Goal: Task Accomplishment & Management: Manage account settings

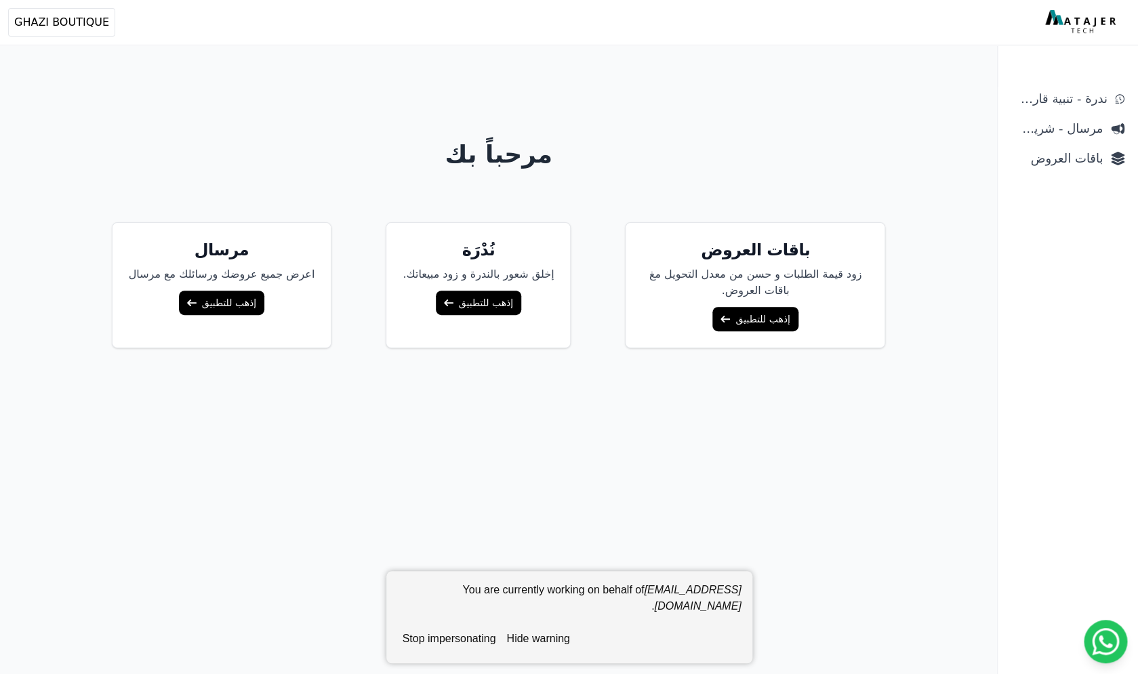
click at [1062, 169] on link "باقات العروض" at bounding box center [1067, 158] width 124 height 24
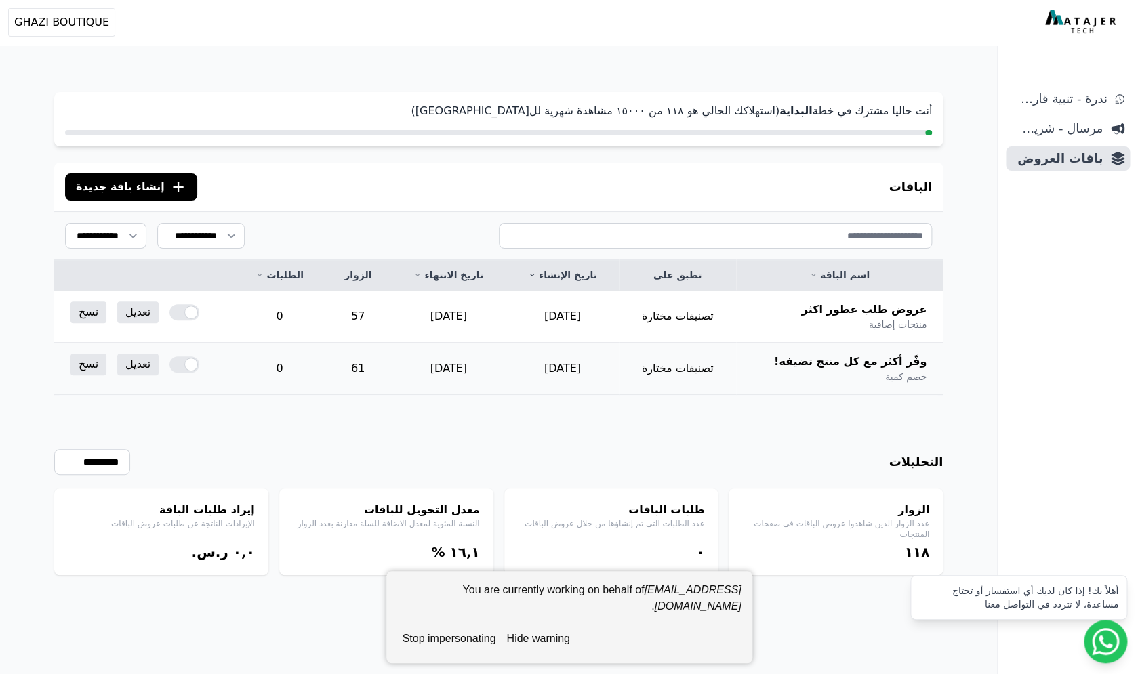
click at [182, 364] on div at bounding box center [184, 364] width 30 height 16
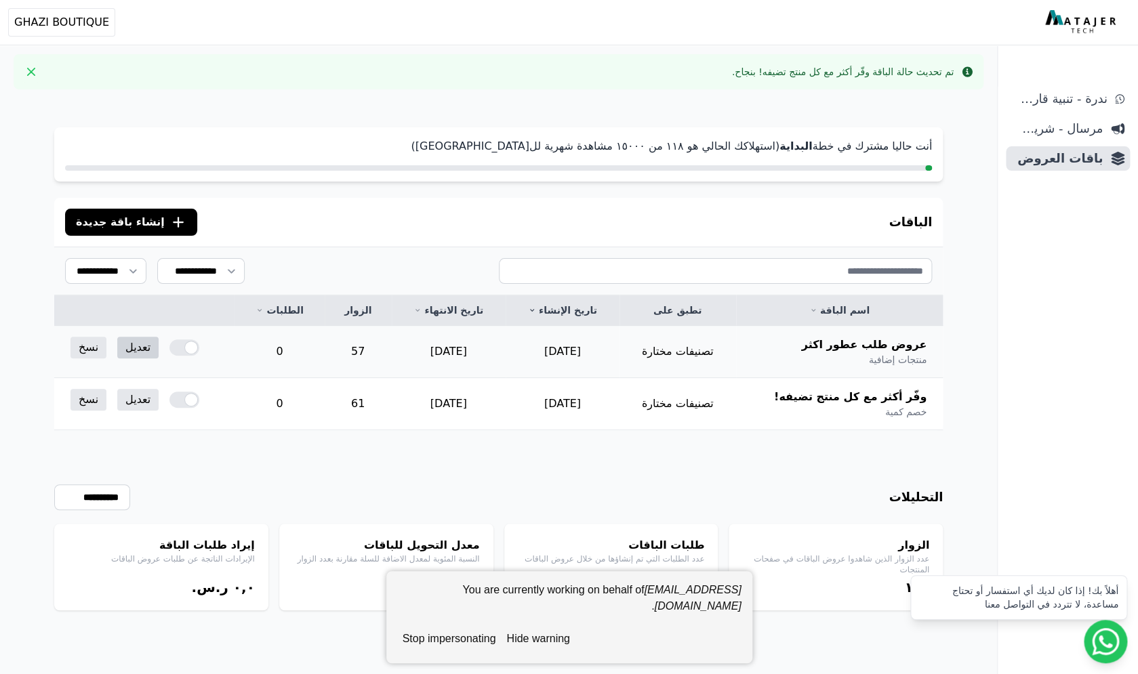
click at [131, 350] on link "تعديل" at bounding box center [137, 348] width 41 height 22
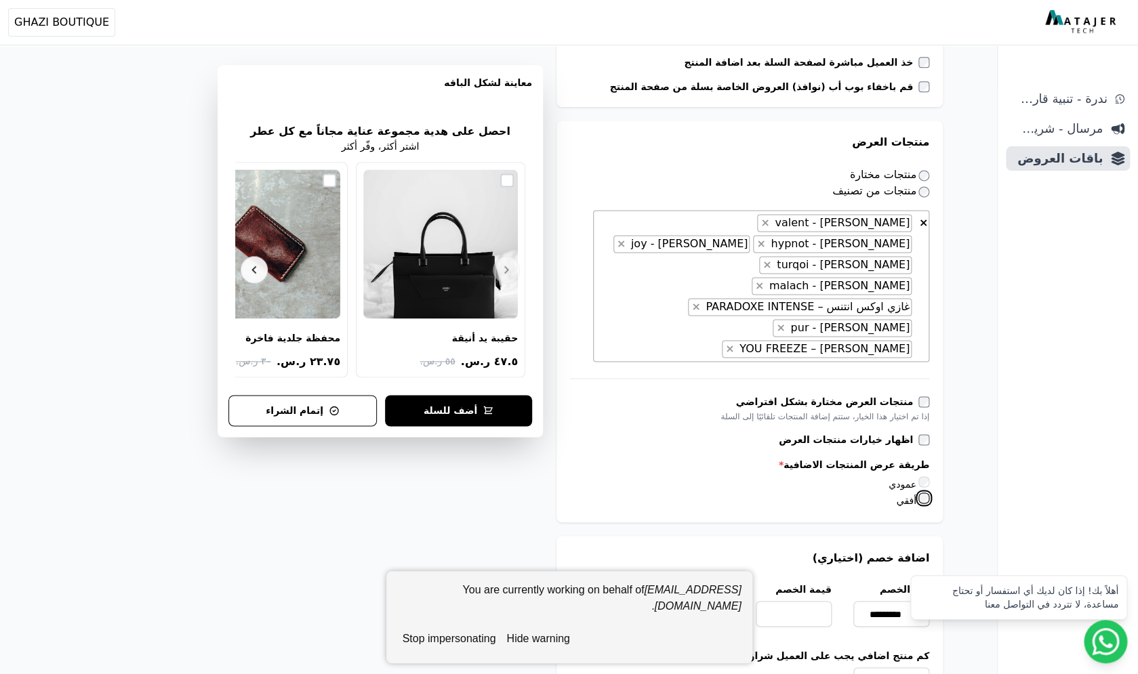
scroll to position [0, -2]
click at [556, 646] on button "hide warning" at bounding box center [538, 638] width 74 height 27
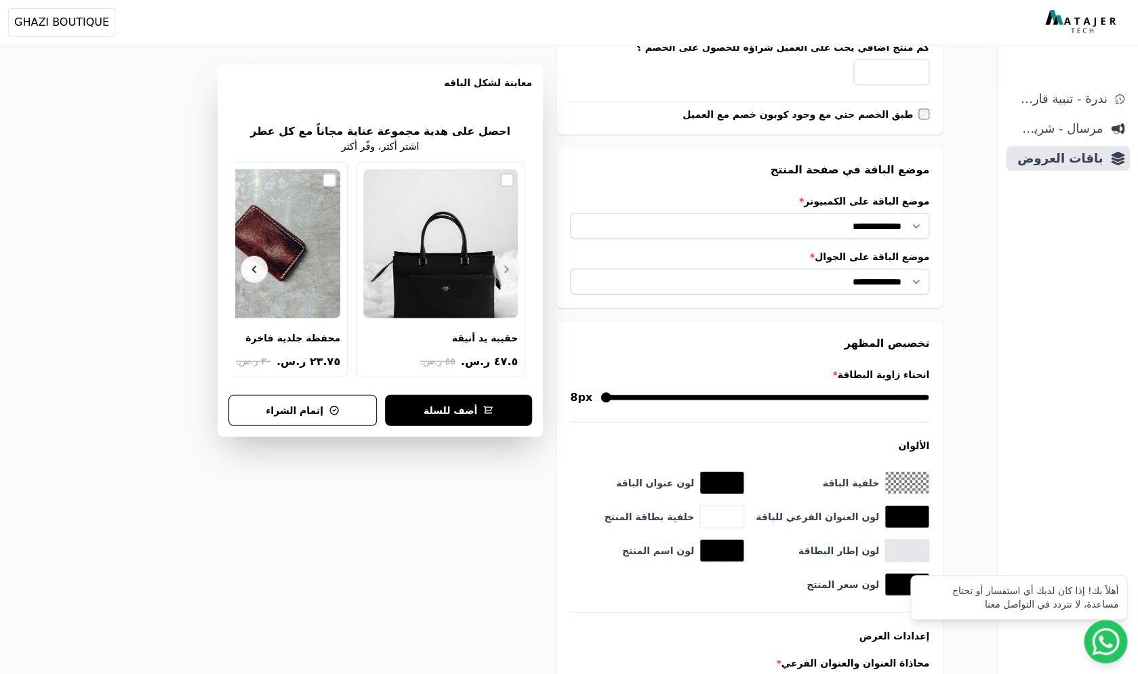
scroll to position [1377, 0]
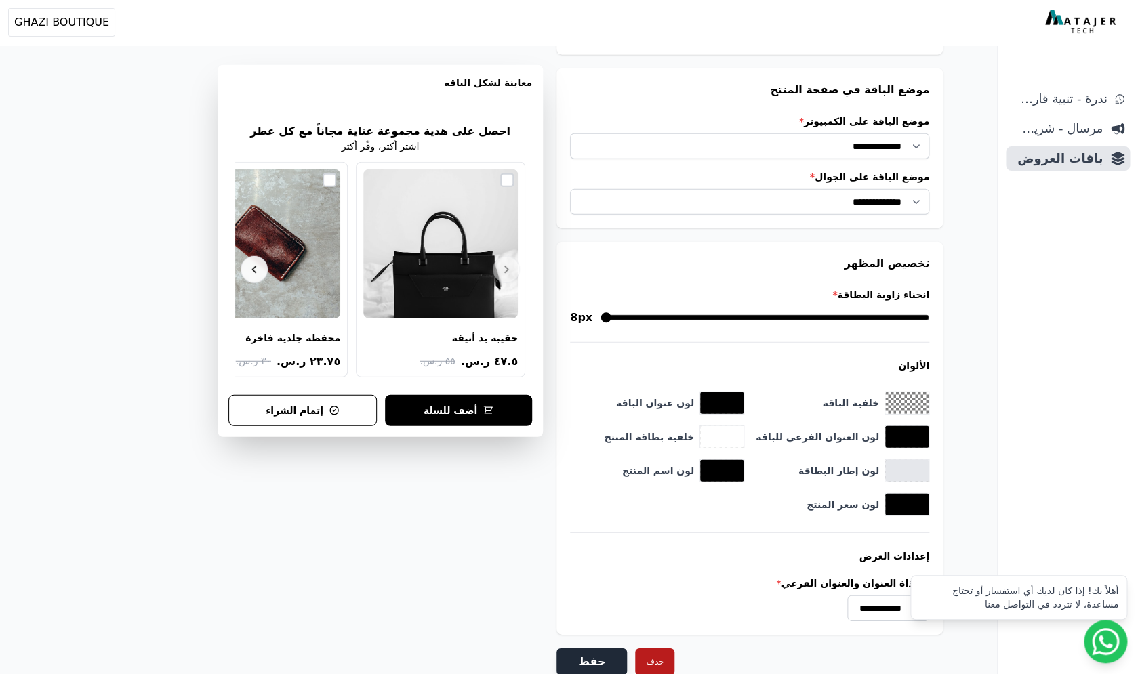
click at [598, 648] on button "حفظ" at bounding box center [591, 661] width 70 height 27
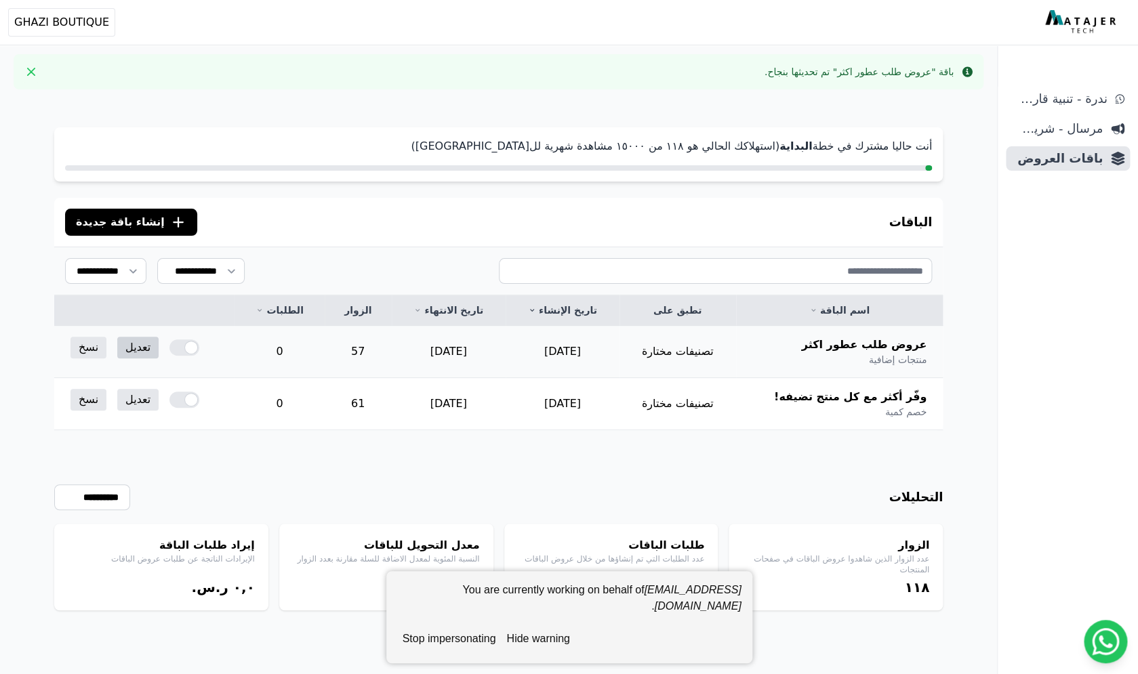
click at [140, 348] on link "تعديل" at bounding box center [137, 348] width 41 height 22
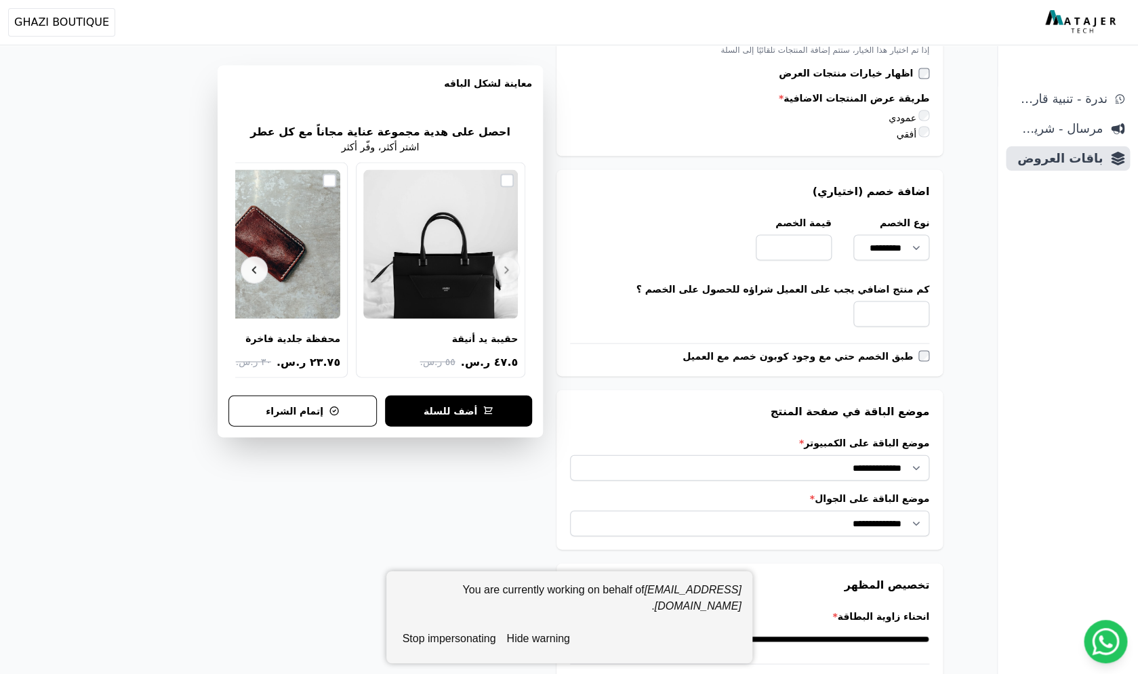
scroll to position [1056, 0]
select select
click option "*********" at bounding box center [0, 0] width 0 height 0
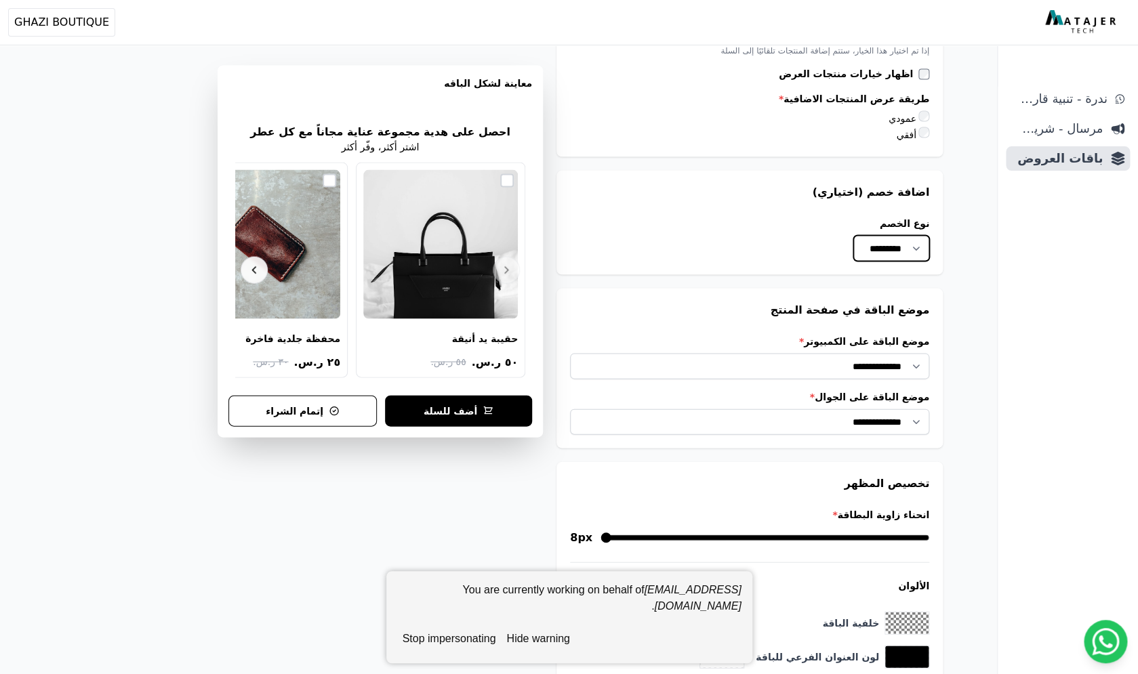
scroll to position [1275, 0]
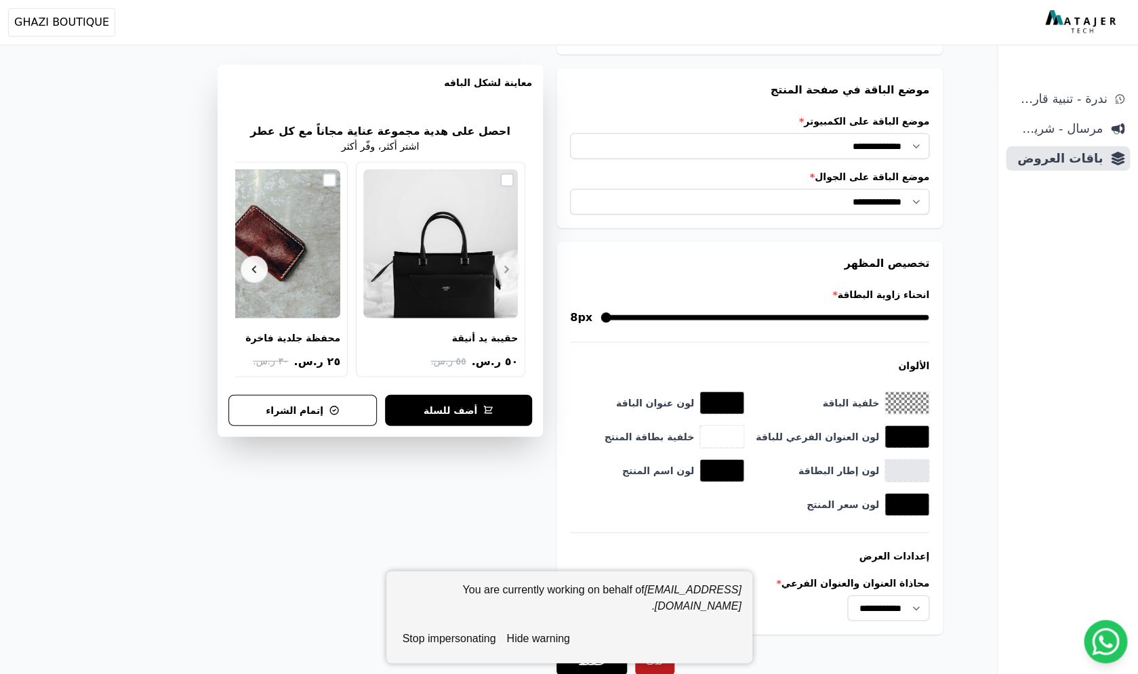
click at [554, 641] on button "hide warning" at bounding box center [538, 638] width 74 height 27
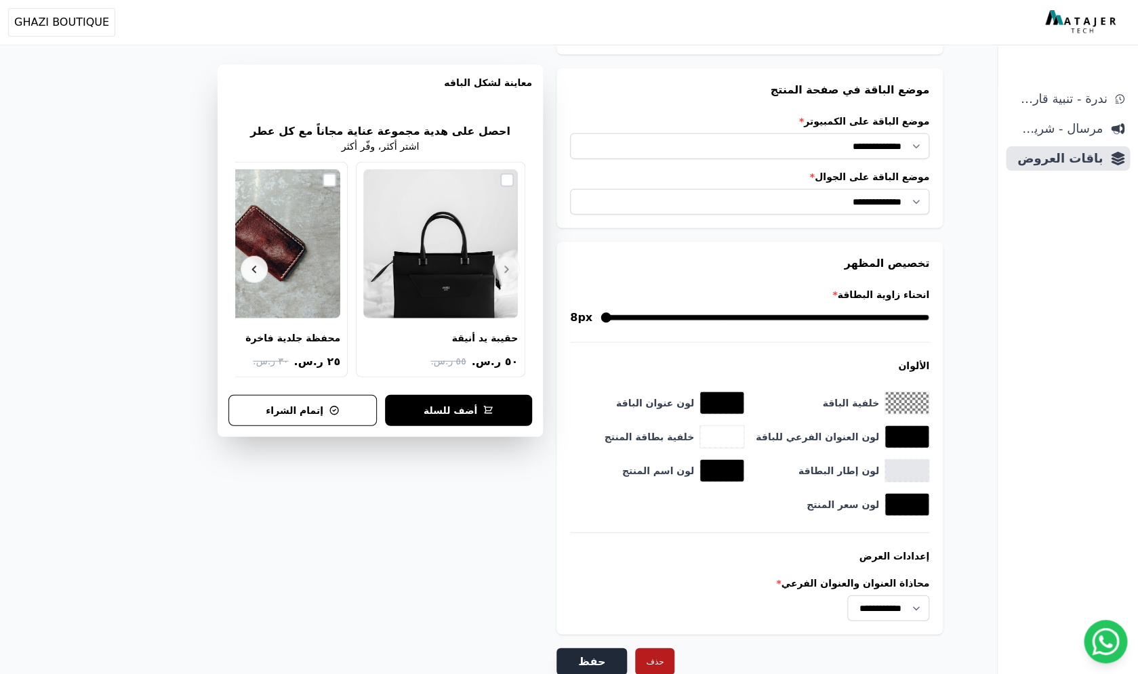
click at [589, 648] on button "حفظ" at bounding box center [591, 661] width 70 height 27
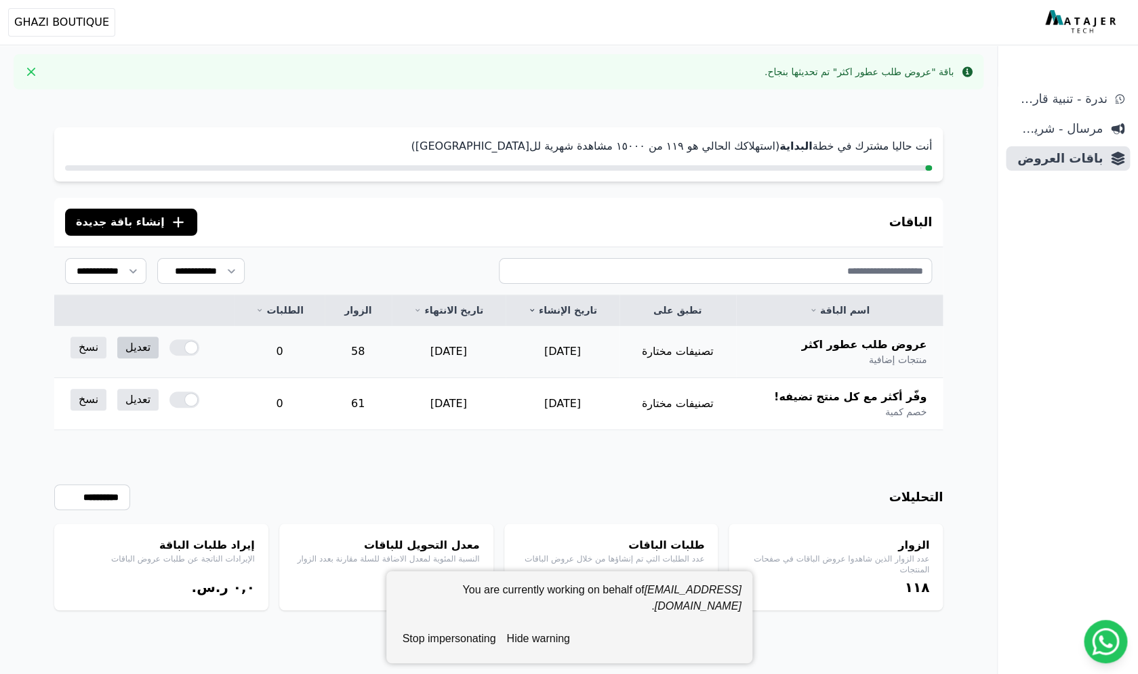
click at [127, 356] on link "تعديل" at bounding box center [137, 348] width 41 height 22
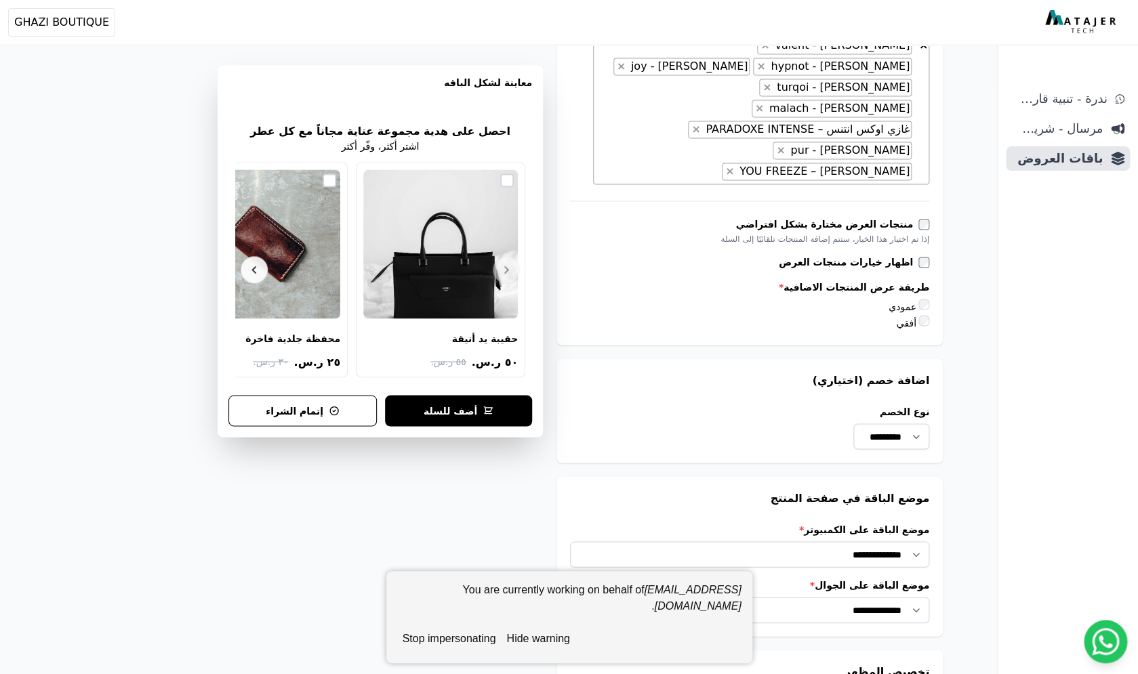
scroll to position [869, 0]
select select "**********"
click option "*********" at bounding box center [0, 0] width 0 height 0
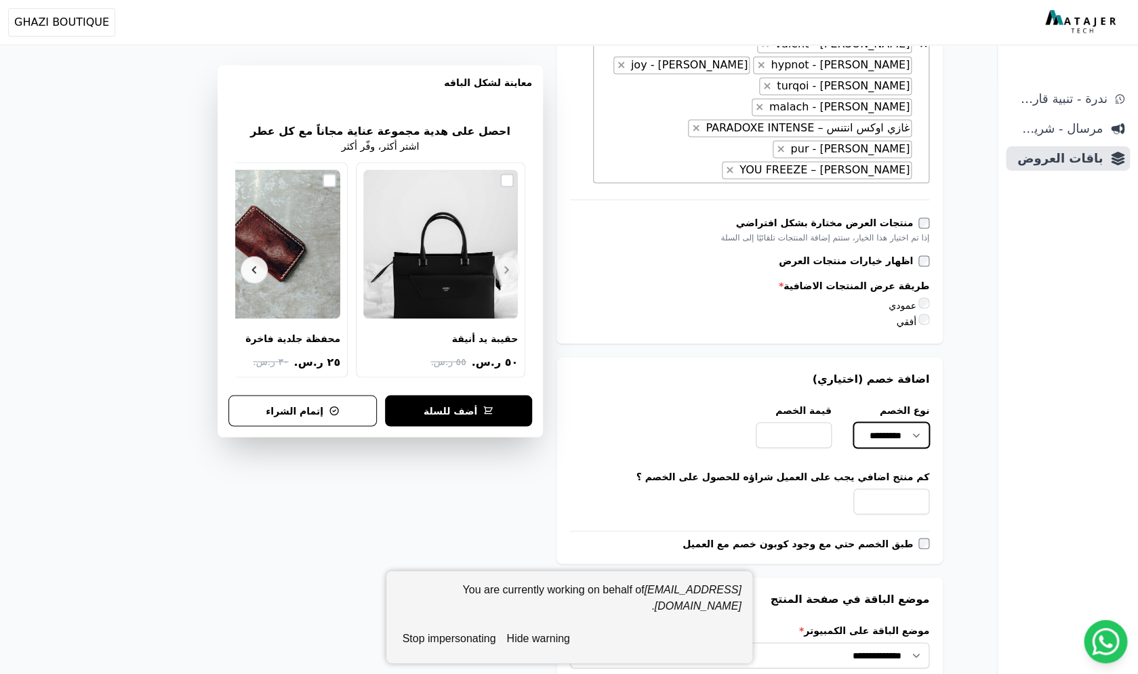
scroll to position [0, -2]
click at [811, 422] on input "قيمة الخصم" at bounding box center [793, 435] width 76 height 26
type input "*"
drag, startPoint x: 884, startPoint y: 419, endPoint x: 943, endPoint y: 419, distance: 59.6
click at [929, 489] on input "*" at bounding box center [891, 502] width 76 height 26
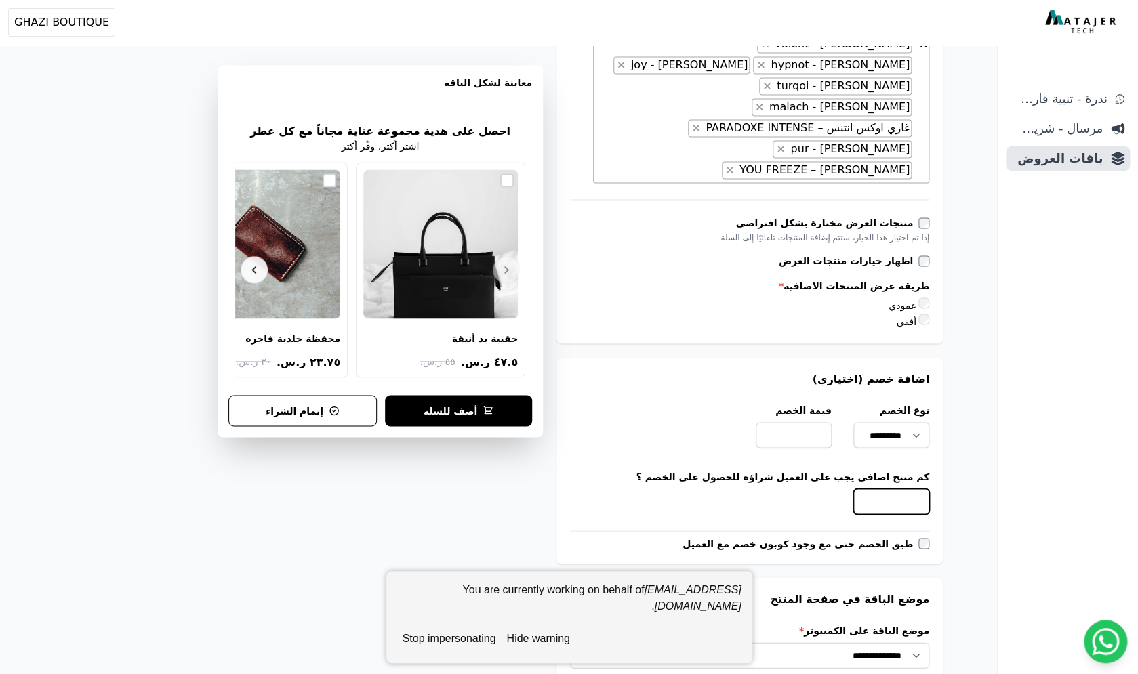
type input "*"
click at [986, 423] on div "**********" at bounding box center [498, 212] width 997 height 2053
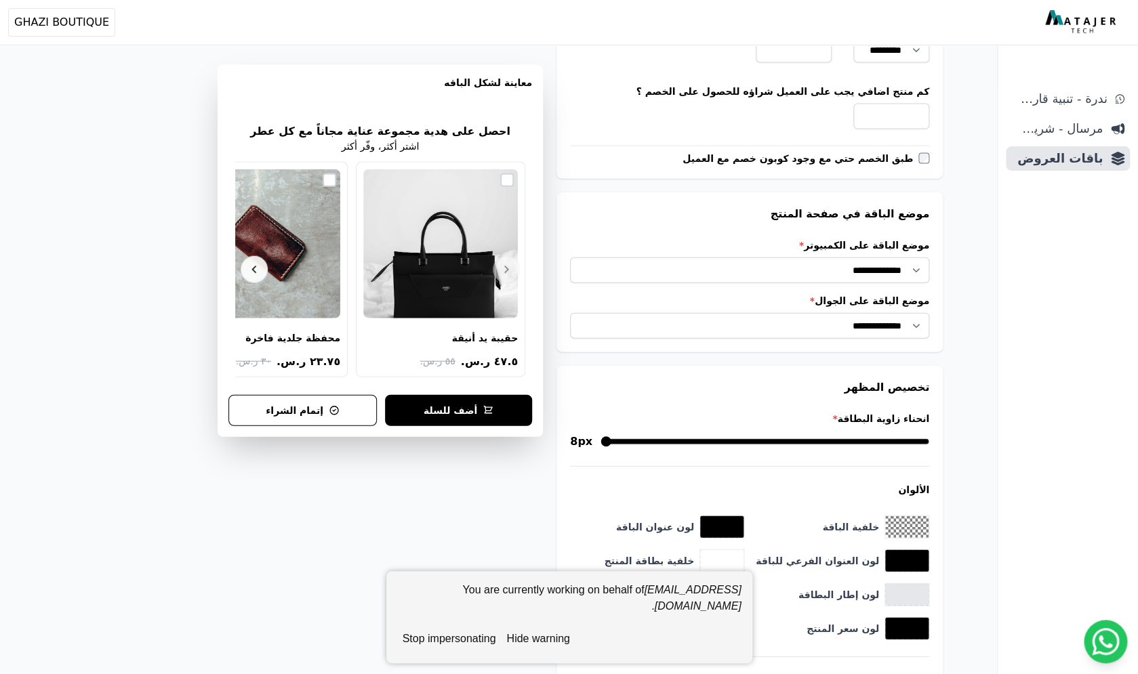
scroll to position [1266, 0]
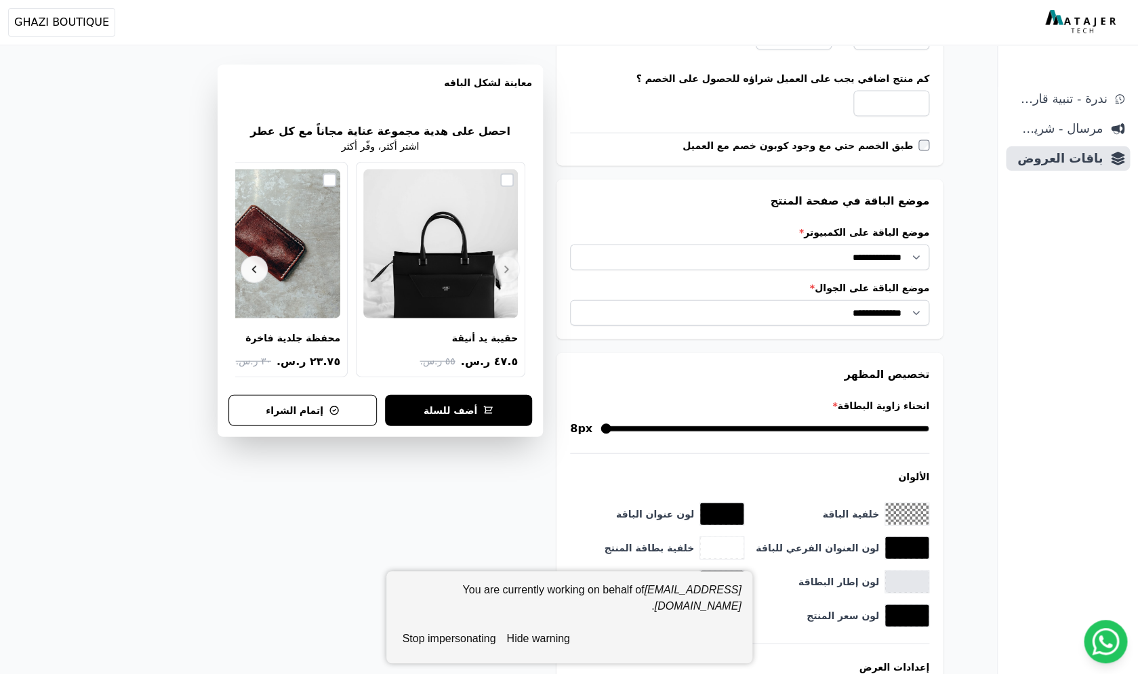
click at [549, 642] on button "hide warning" at bounding box center [538, 638] width 74 height 27
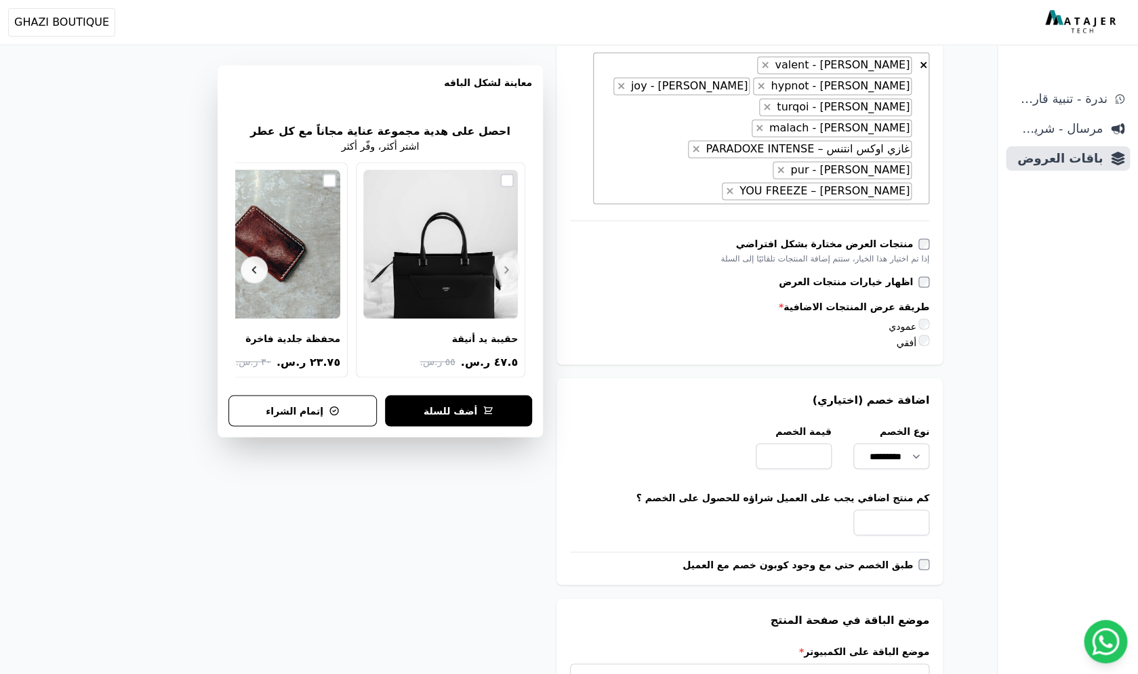
scroll to position [826, 0]
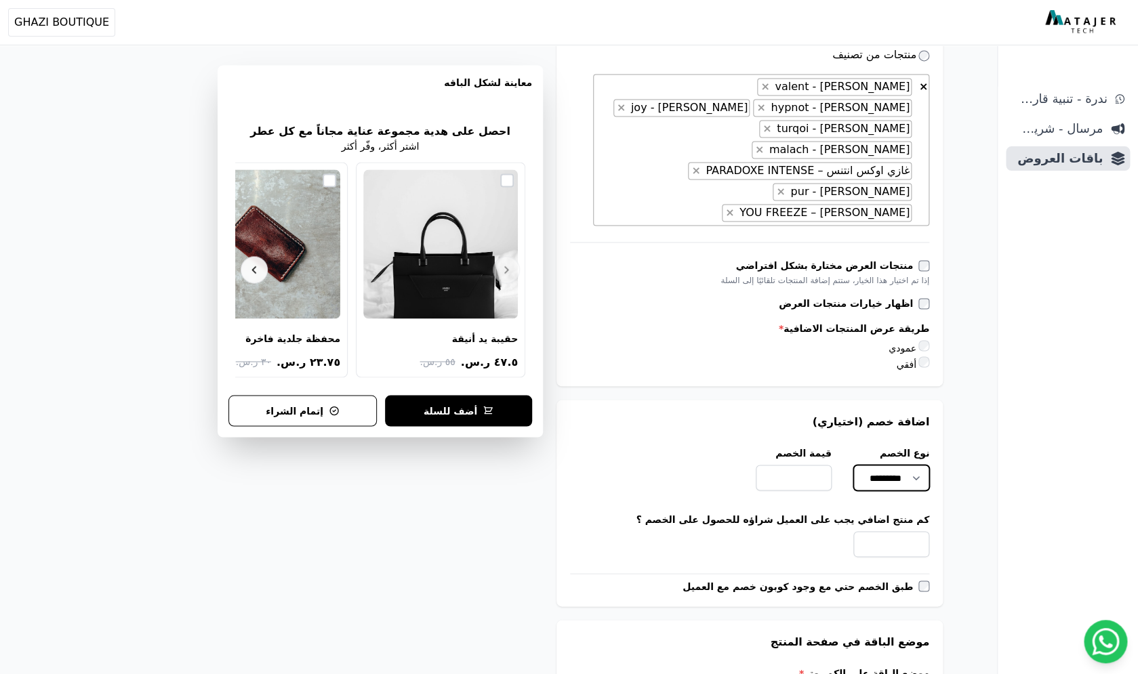
select select
click option "*********" at bounding box center [0, 0] width 0 height 0
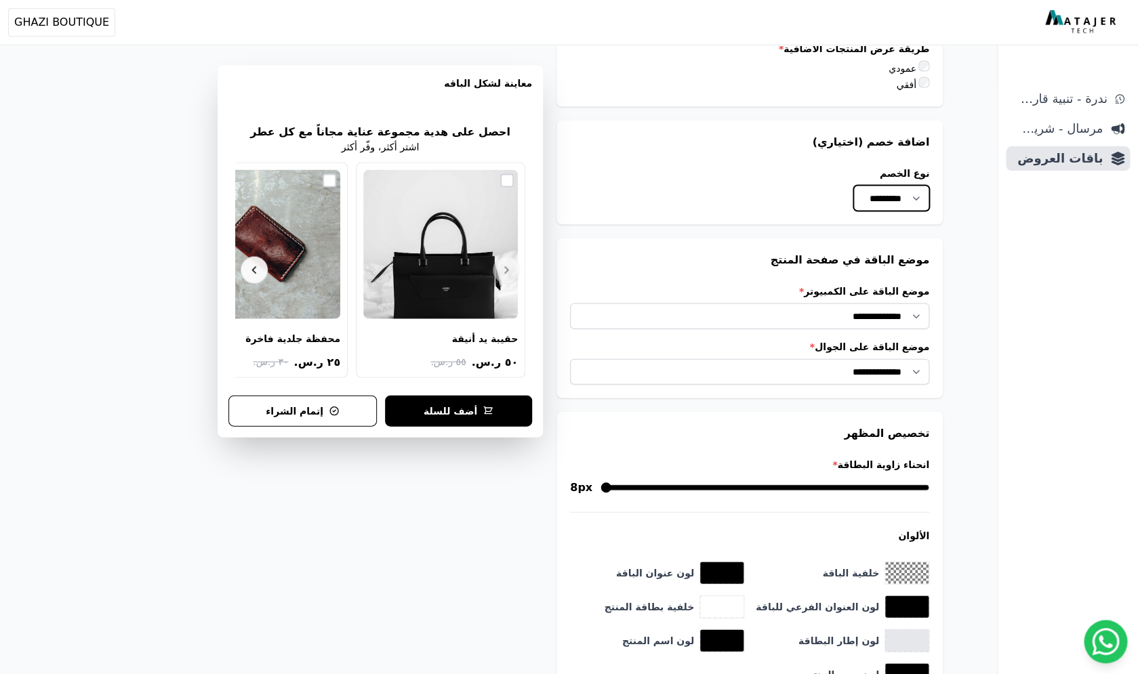
scroll to position [1275, 0]
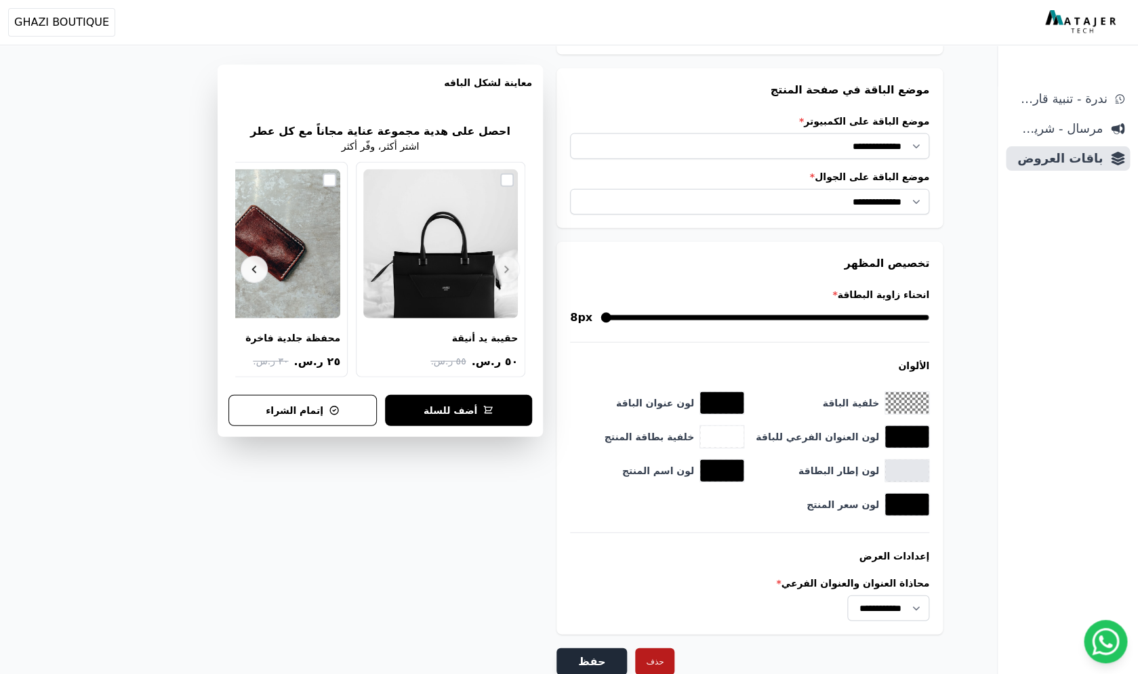
click at [591, 648] on button "حفظ" at bounding box center [591, 661] width 70 height 27
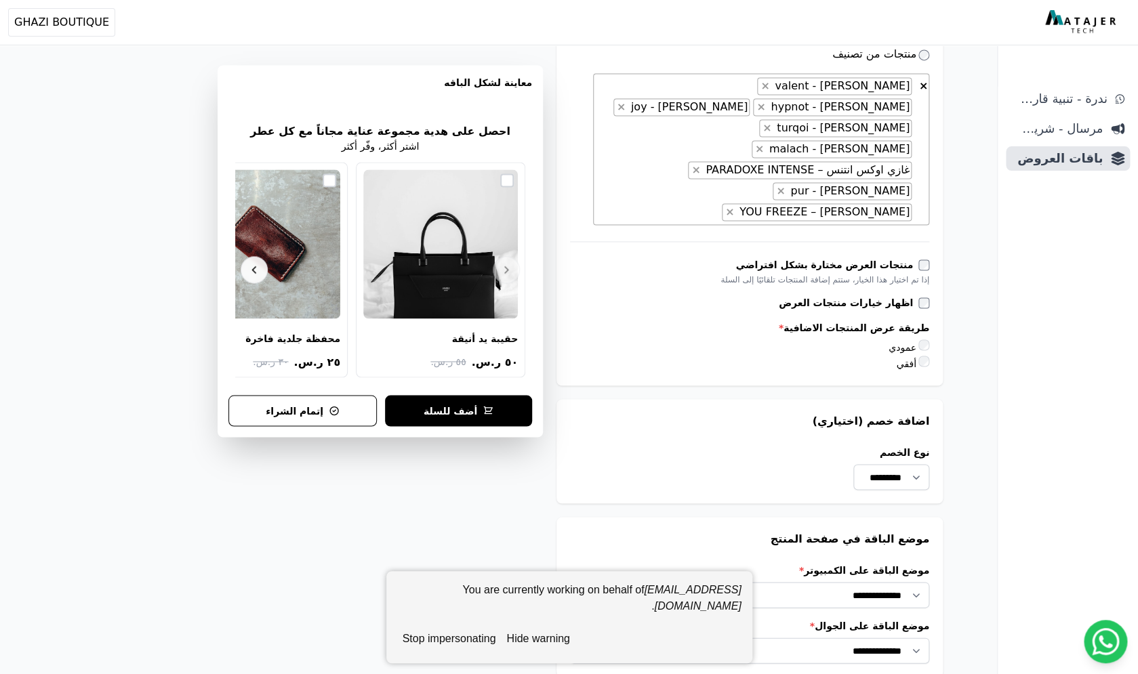
scroll to position [828, 0]
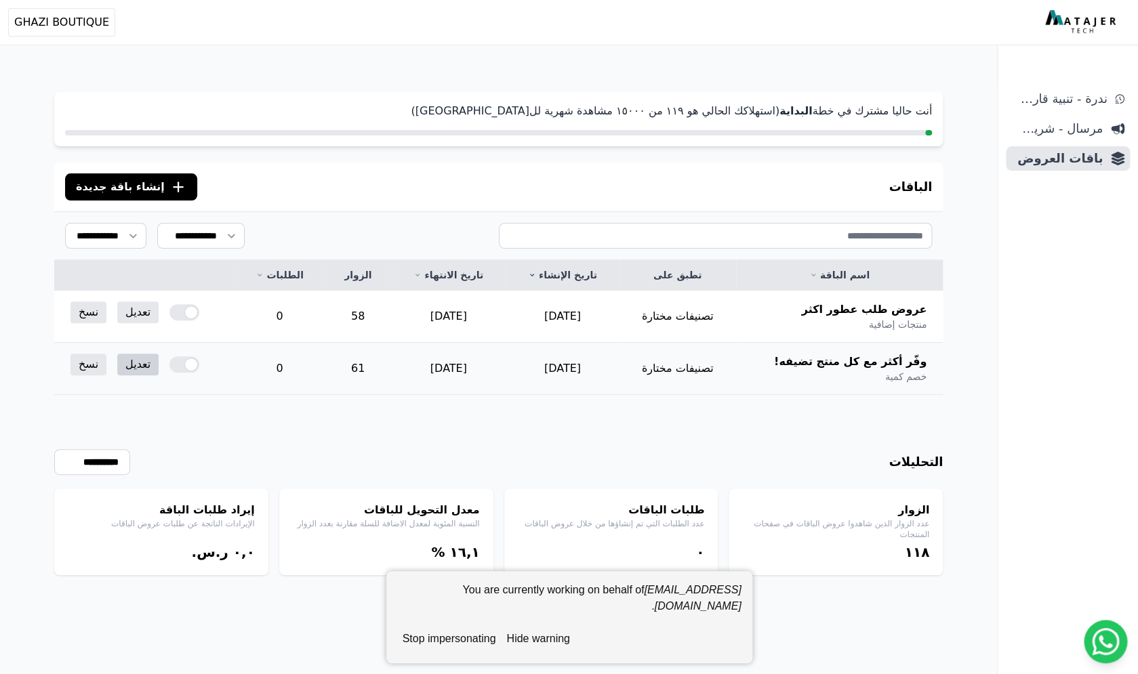
click at [135, 367] on link "تعديل" at bounding box center [137, 365] width 41 height 22
click at [136, 305] on link "تعديل" at bounding box center [137, 313] width 41 height 22
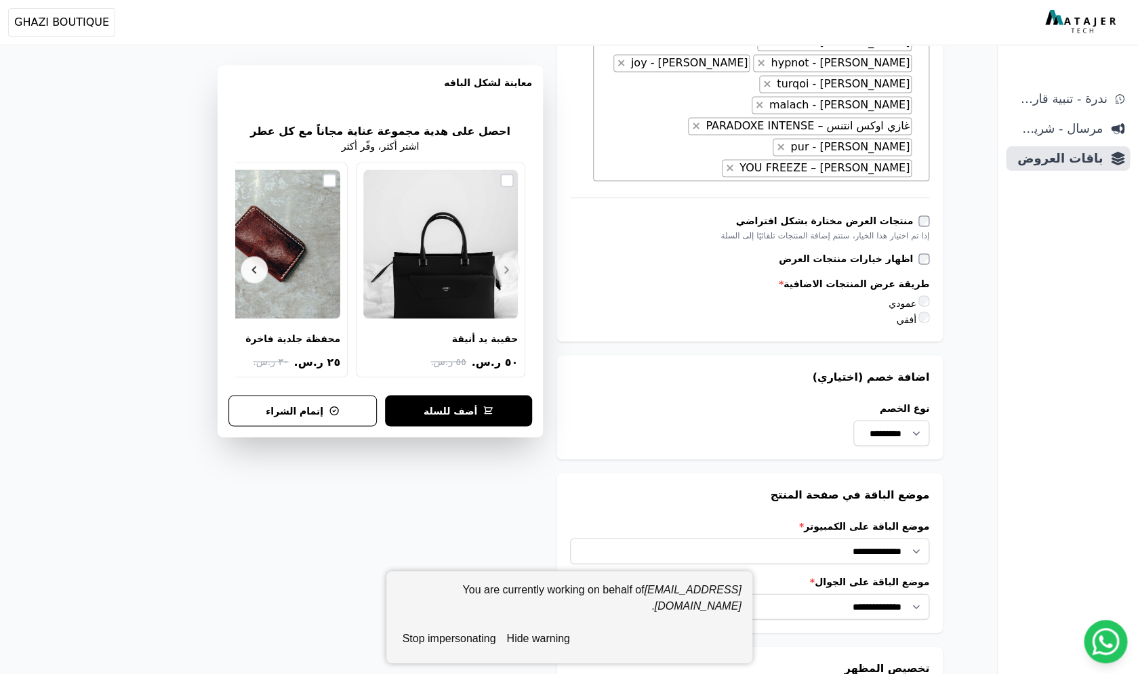
scroll to position [867, 0]
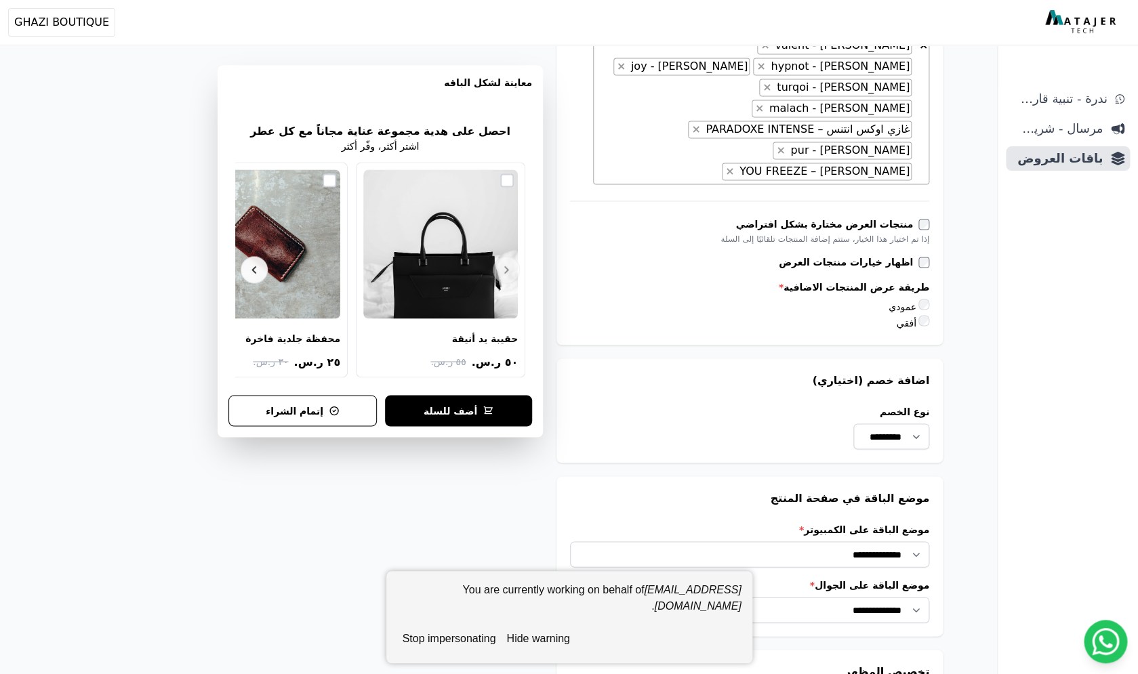
click at [917, 301] on label "عمودي" at bounding box center [908, 306] width 41 height 11
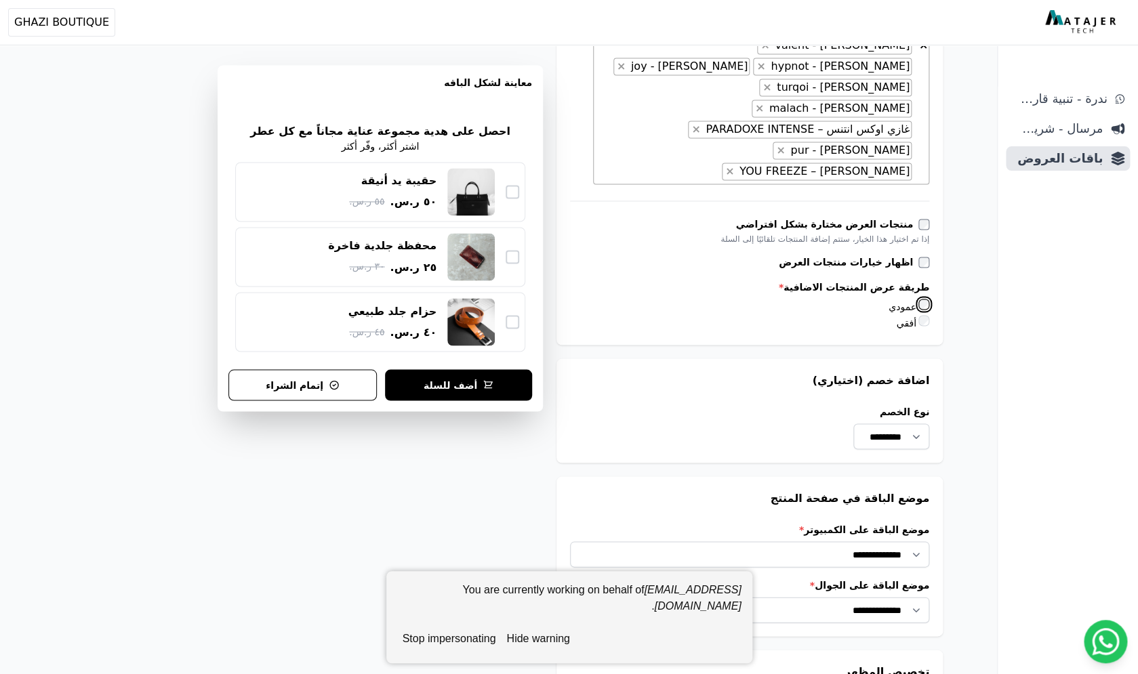
scroll to position [1275, 0]
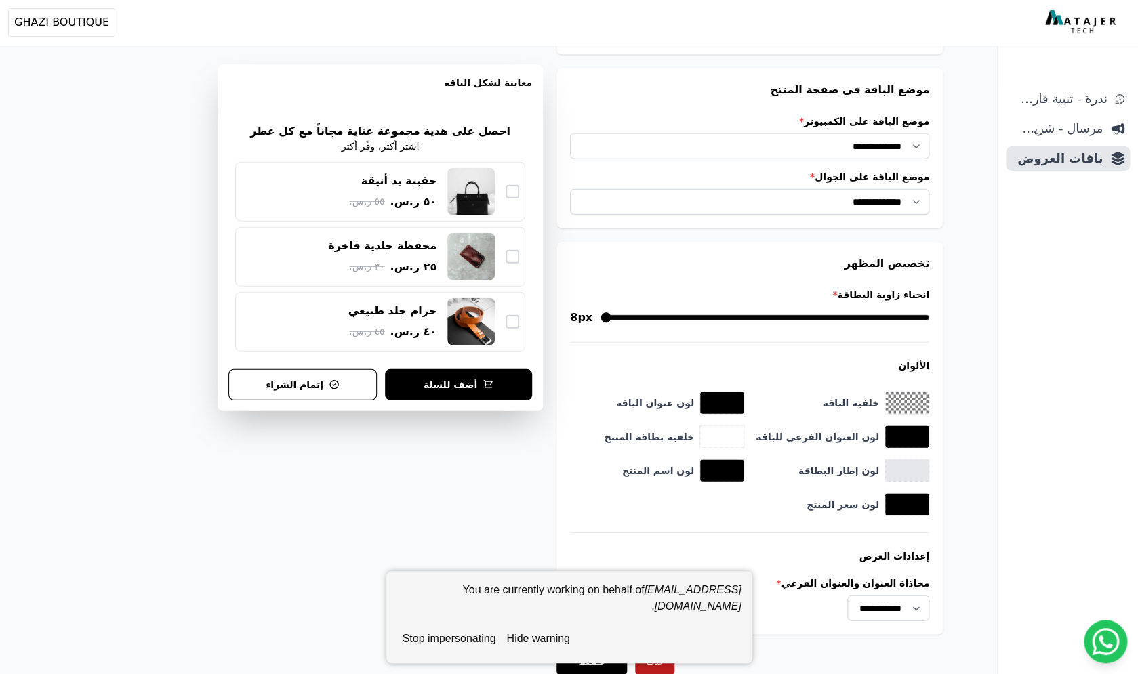
click at [555, 635] on button "hide warning" at bounding box center [538, 638] width 74 height 27
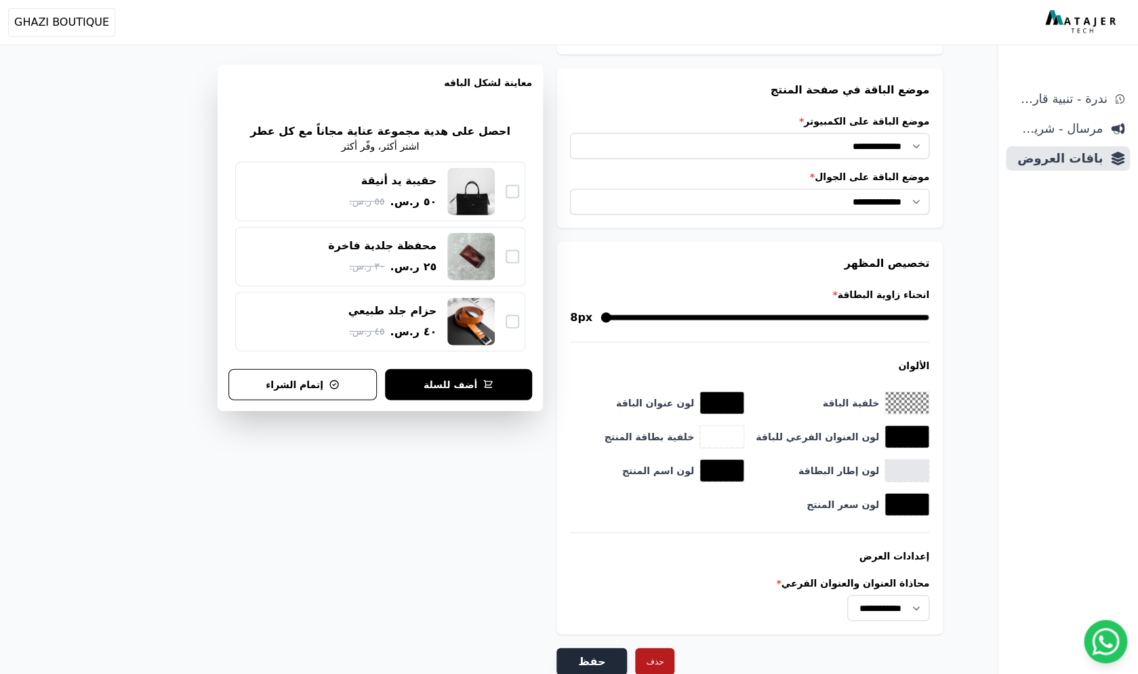
click at [575, 648] on button "حفظ" at bounding box center [591, 661] width 70 height 27
